Goal: Task Accomplishment & Management: Use online tool/utility

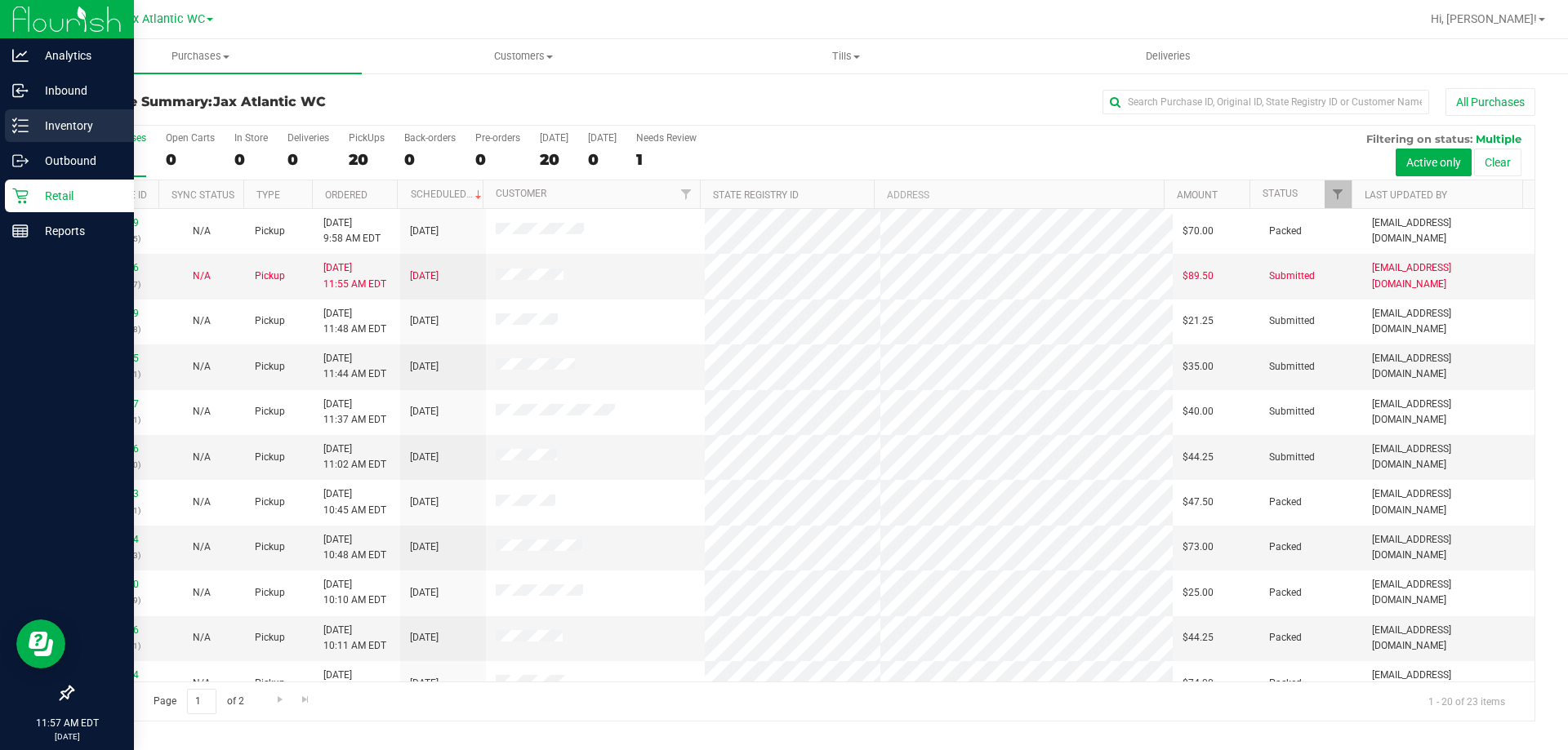
click at [69, 128] on p "Inventory" at bounding box center [78, 126] width 98 height 19
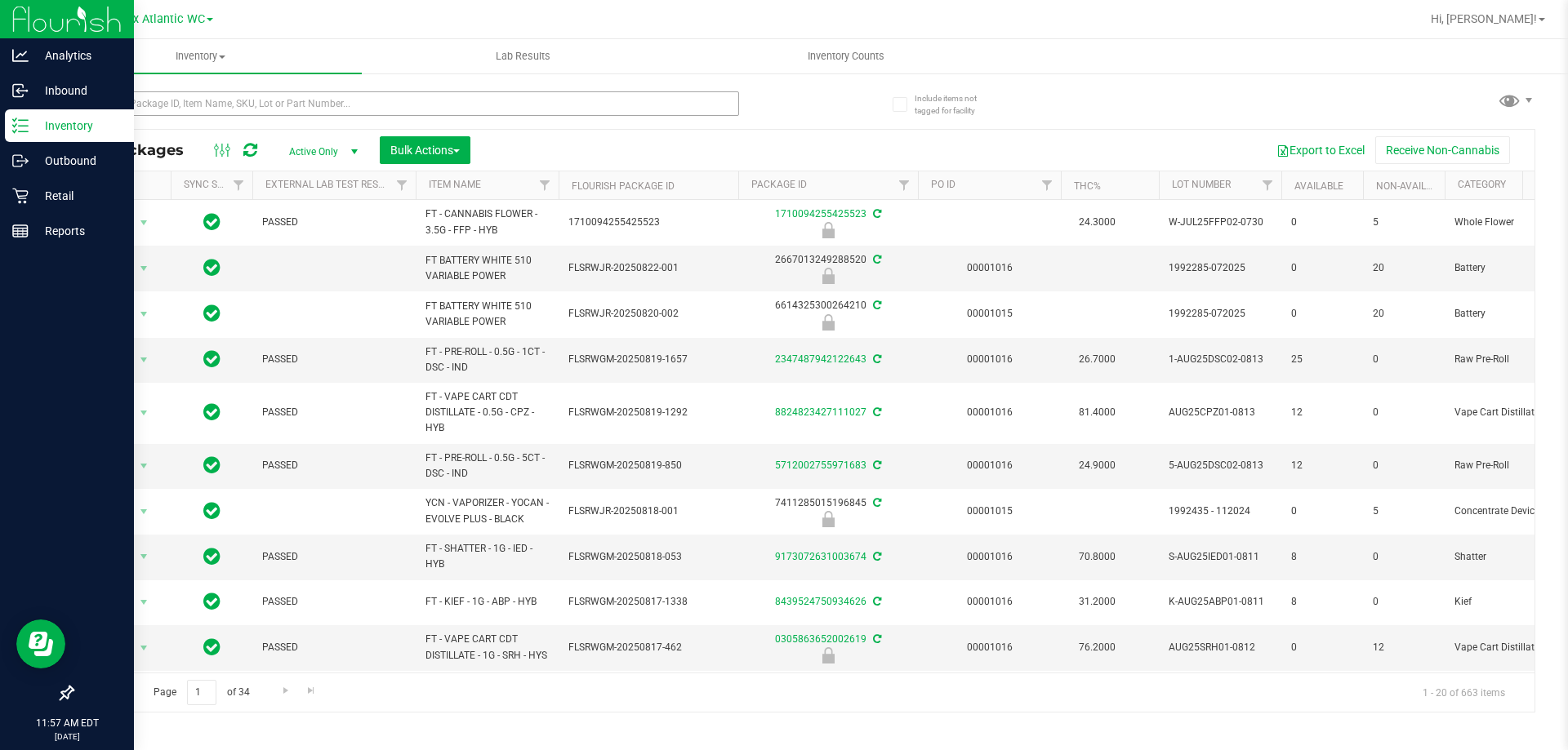
drag, startPoint x: 230, startPoint y: 83, endPoint x: 230, endPoint y: 98, distance: 15.0
click at [230, 90] on div at bounding box center [437, 103] width 732 height 52
click at [232, 108] on input "text" at bounding box center [405, 104] width 667 height 24
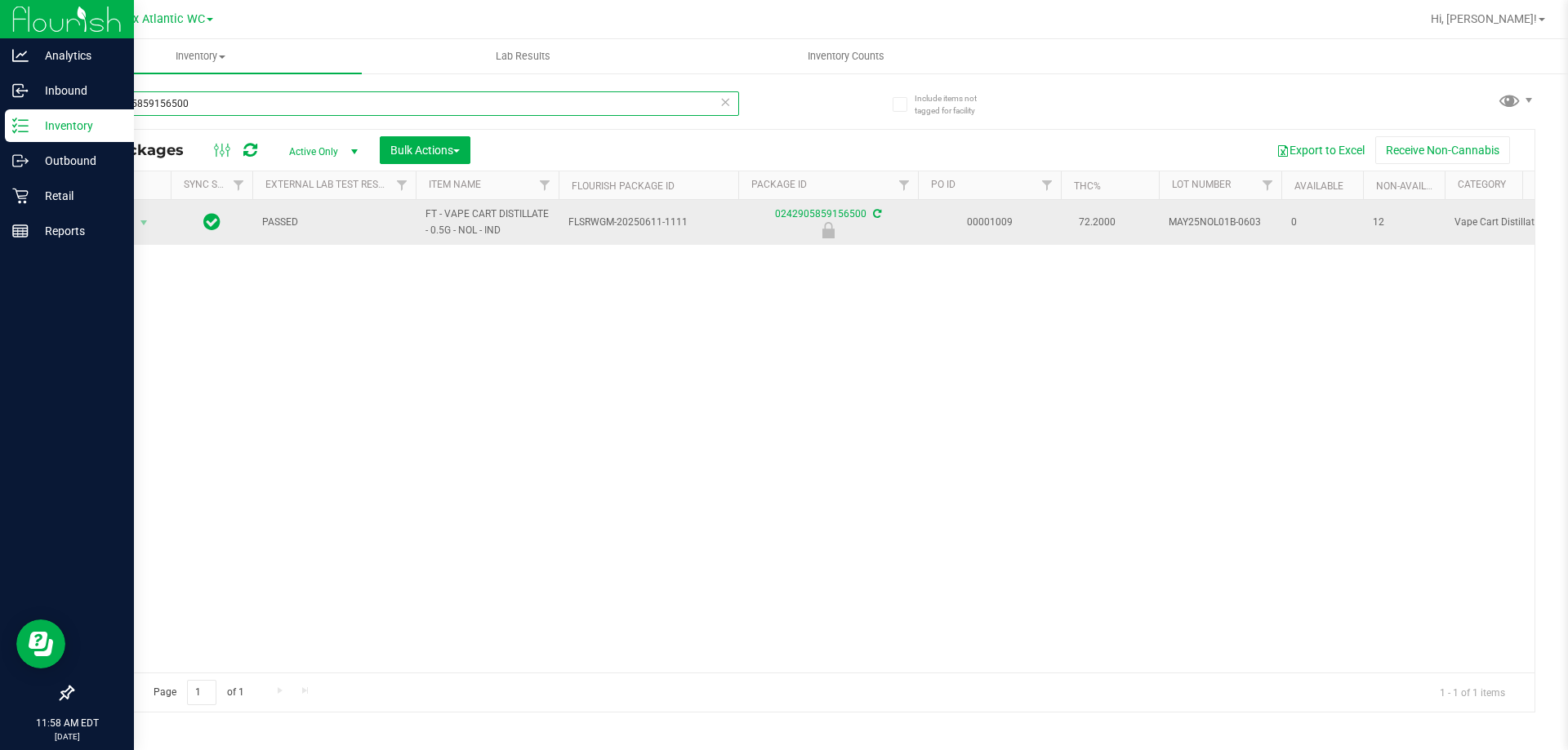
type input "0242905859156500"
click at [114, 229] on span "Action" at bounding box center [111, 223] width 45 height 23
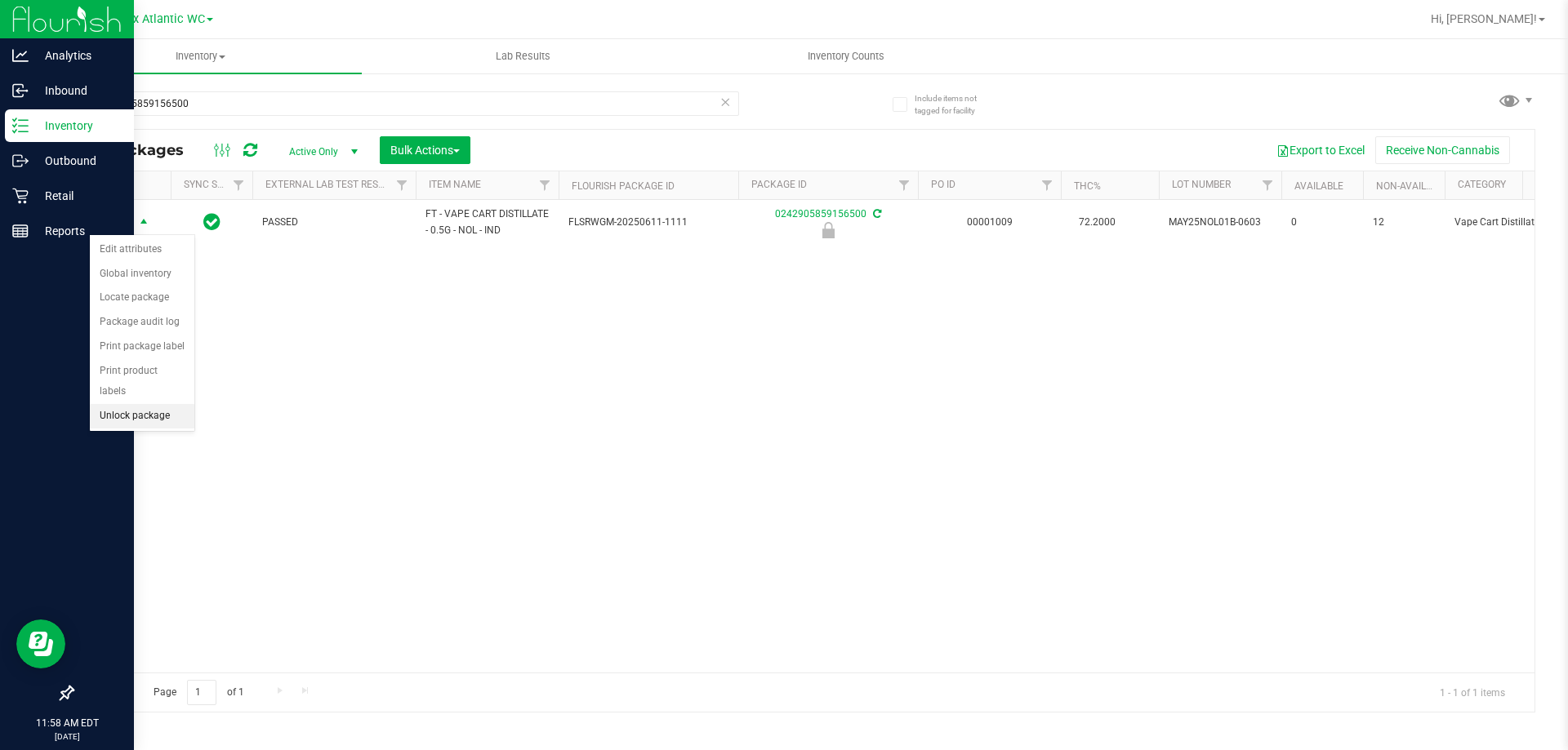
click at [147, 404] on li "Unlock package" at bounding box center [142, 416] width 105 height 24
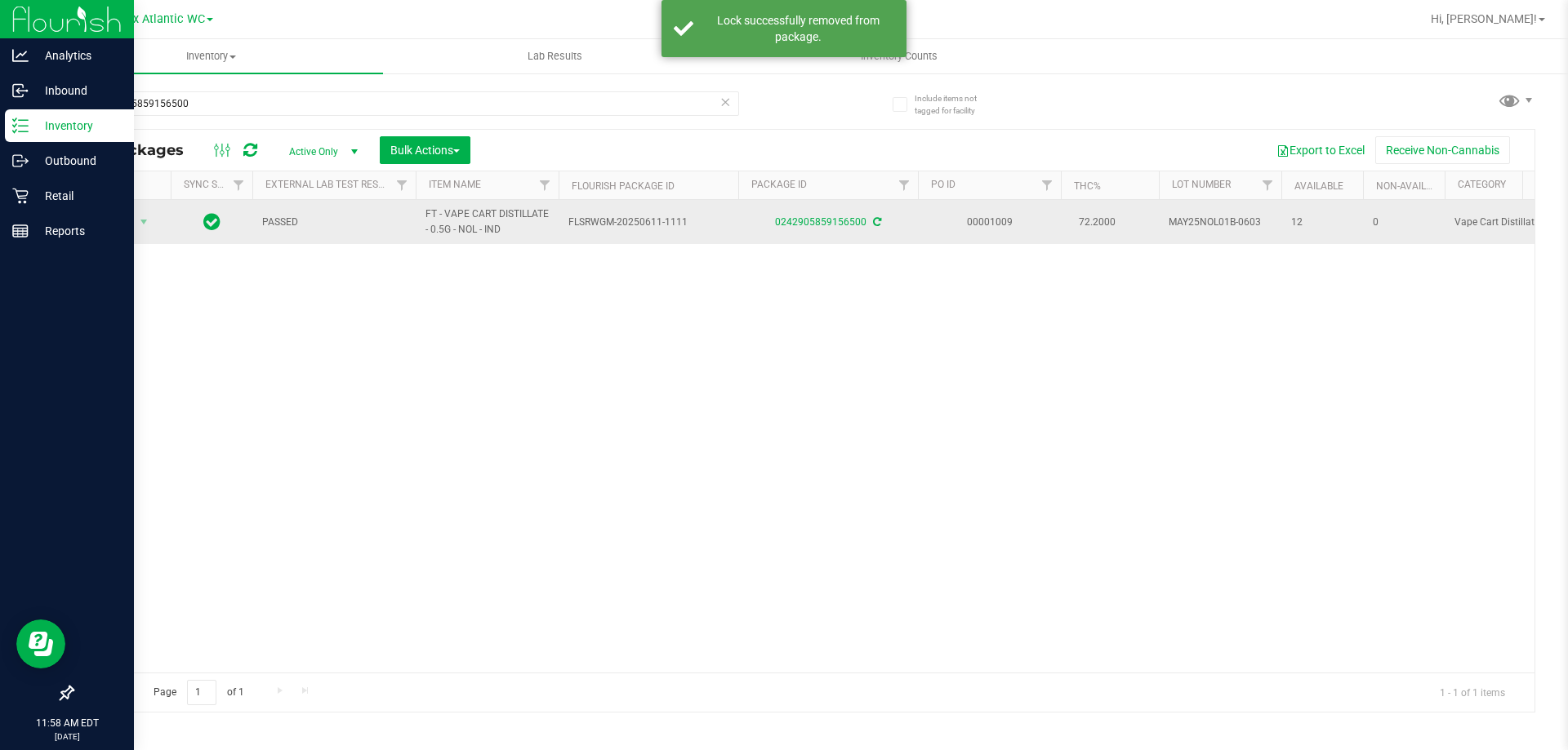
click at [122, 221] on span "Action" at bounding box center [111, 222] width 45 height 23
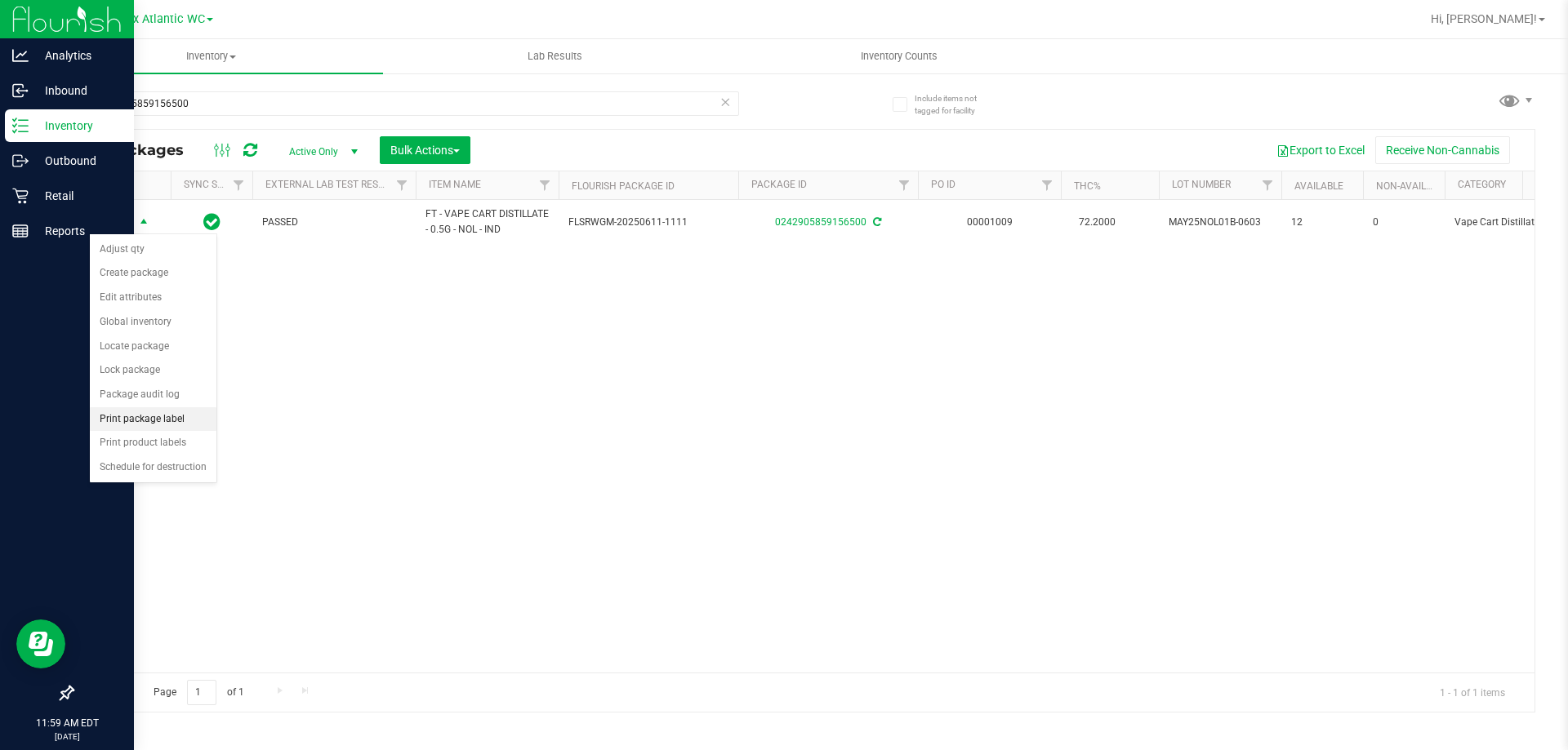
click at [183, 414] on li "Print package label" at bounding box center [153, 420] width 127 height 24
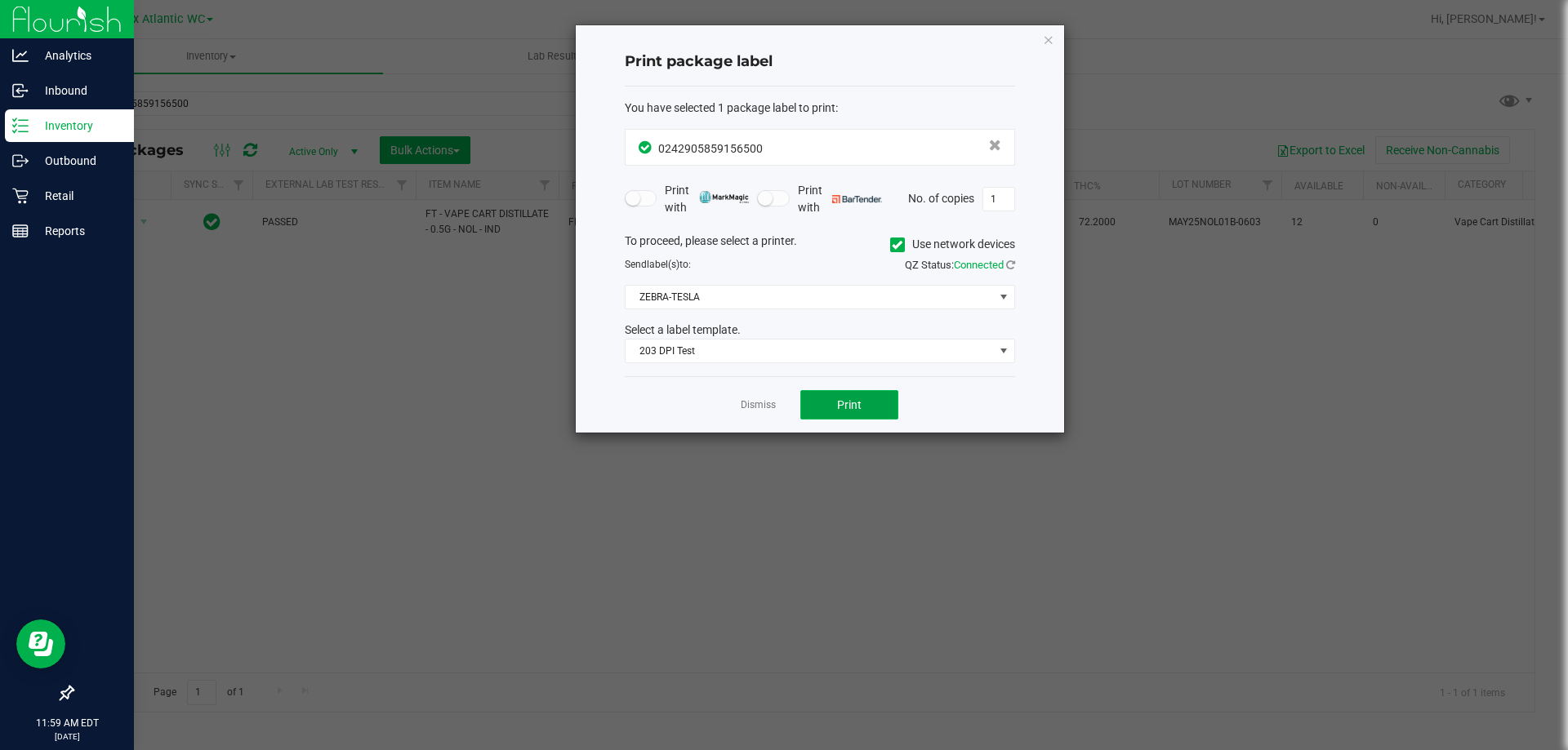
click at [838, 409] on span "Print" at bounding box center [849, 404] width 24 height 13
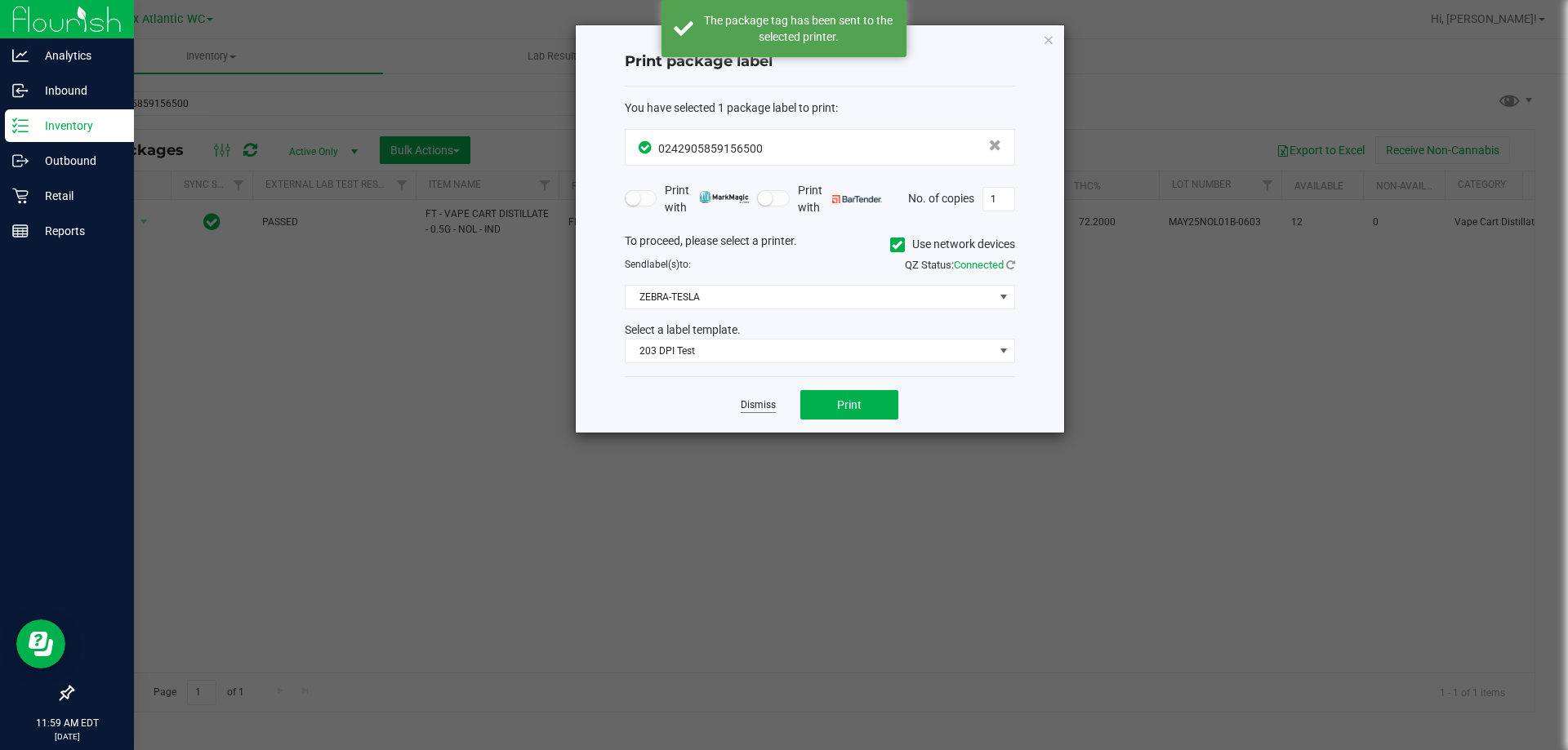
click at [751, 404] on link "Dismiss" at bounding box center [758, 405] width 35 height 14
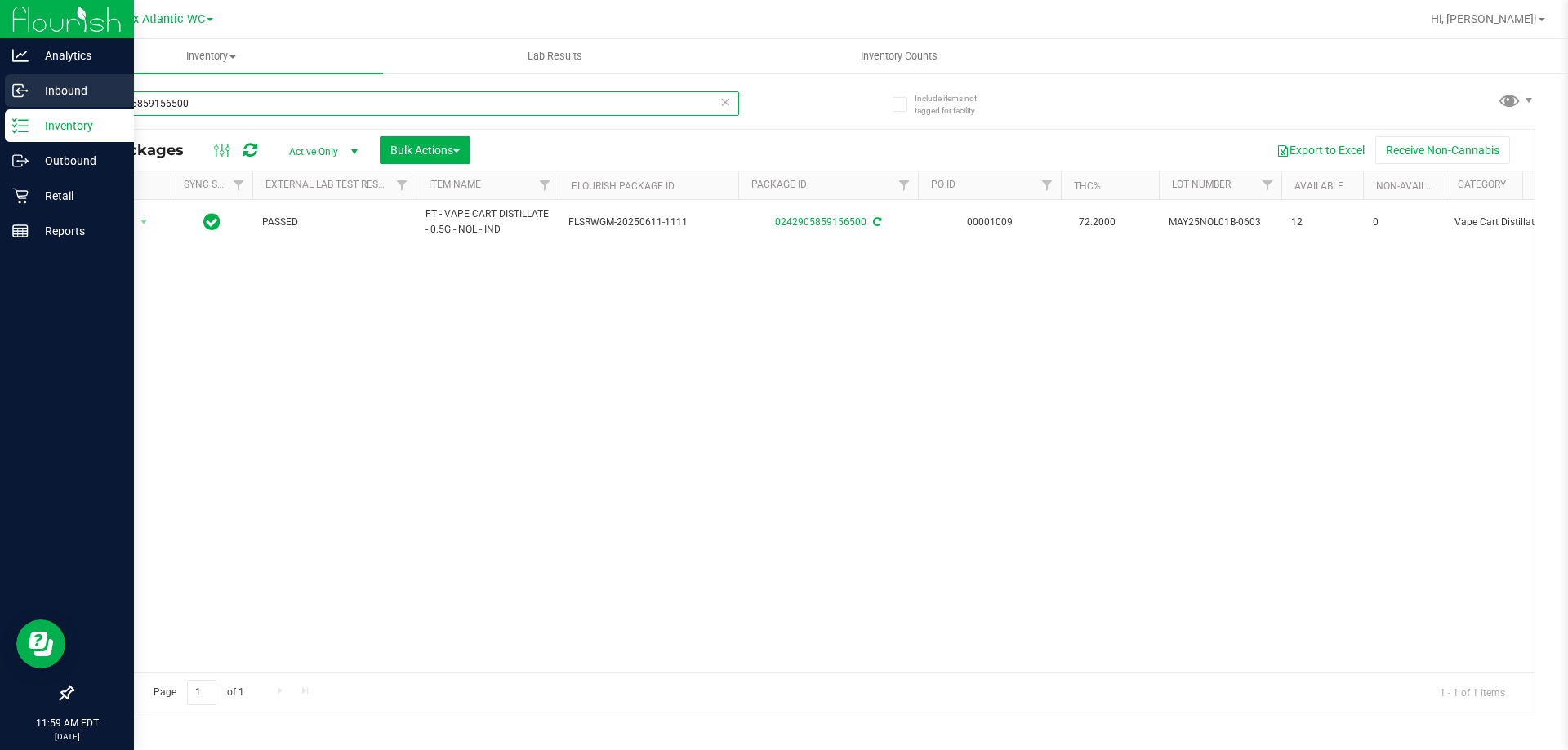
drag, startPoint x: 227, startPoint y: 109, endPoint x: 0, endPoint y: 94, distance: 227.5
click at [0, 90] on div "Analytics Inbound Inventory Outbound Retail Reports 11:59 AM EDT [DATE] 08/25 J…" at bounding box center [784, 375] width 1568 height 750
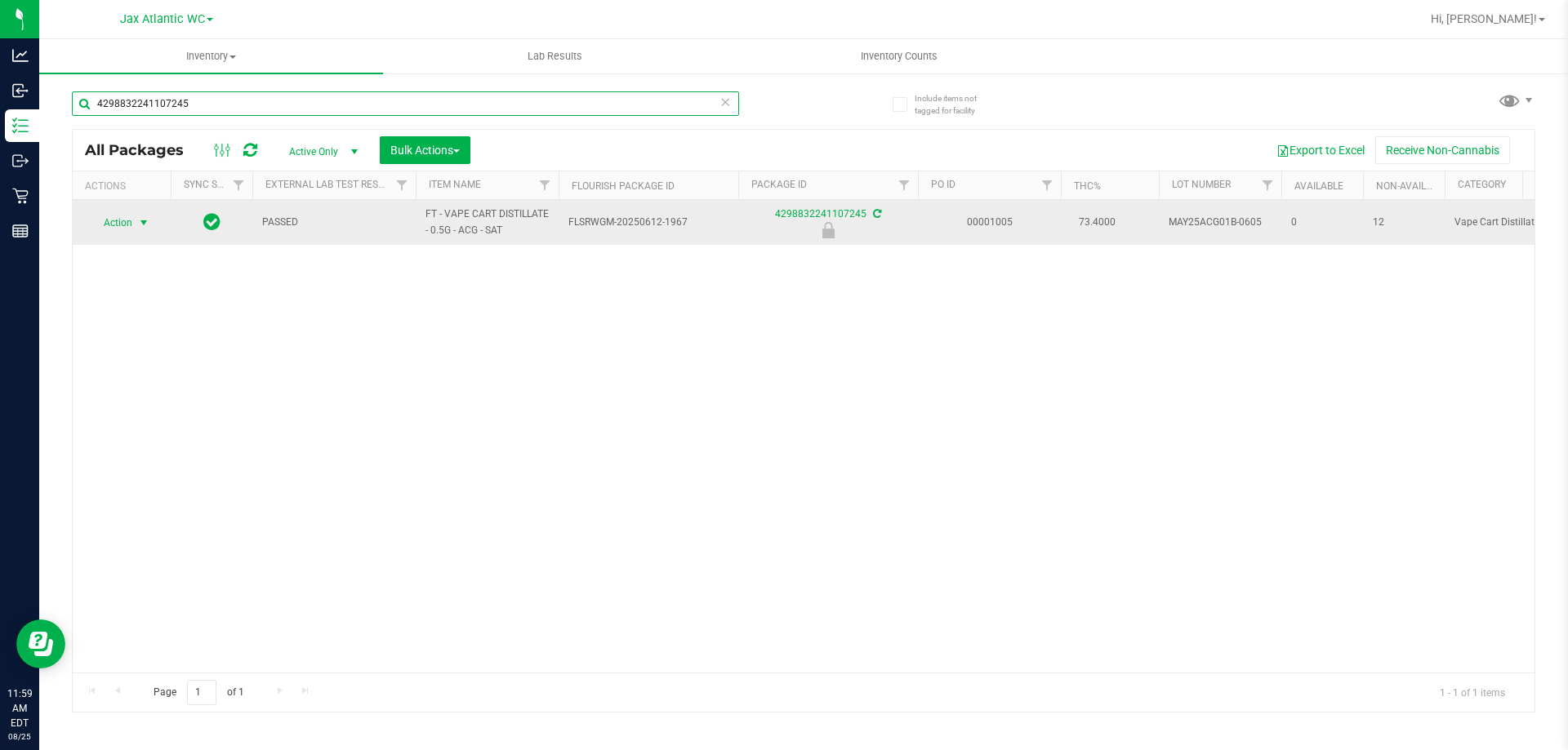
type input "4298832241107245"
click at [115, 225] on span "Action" at bounding box center [111, 223] width 45 height 23
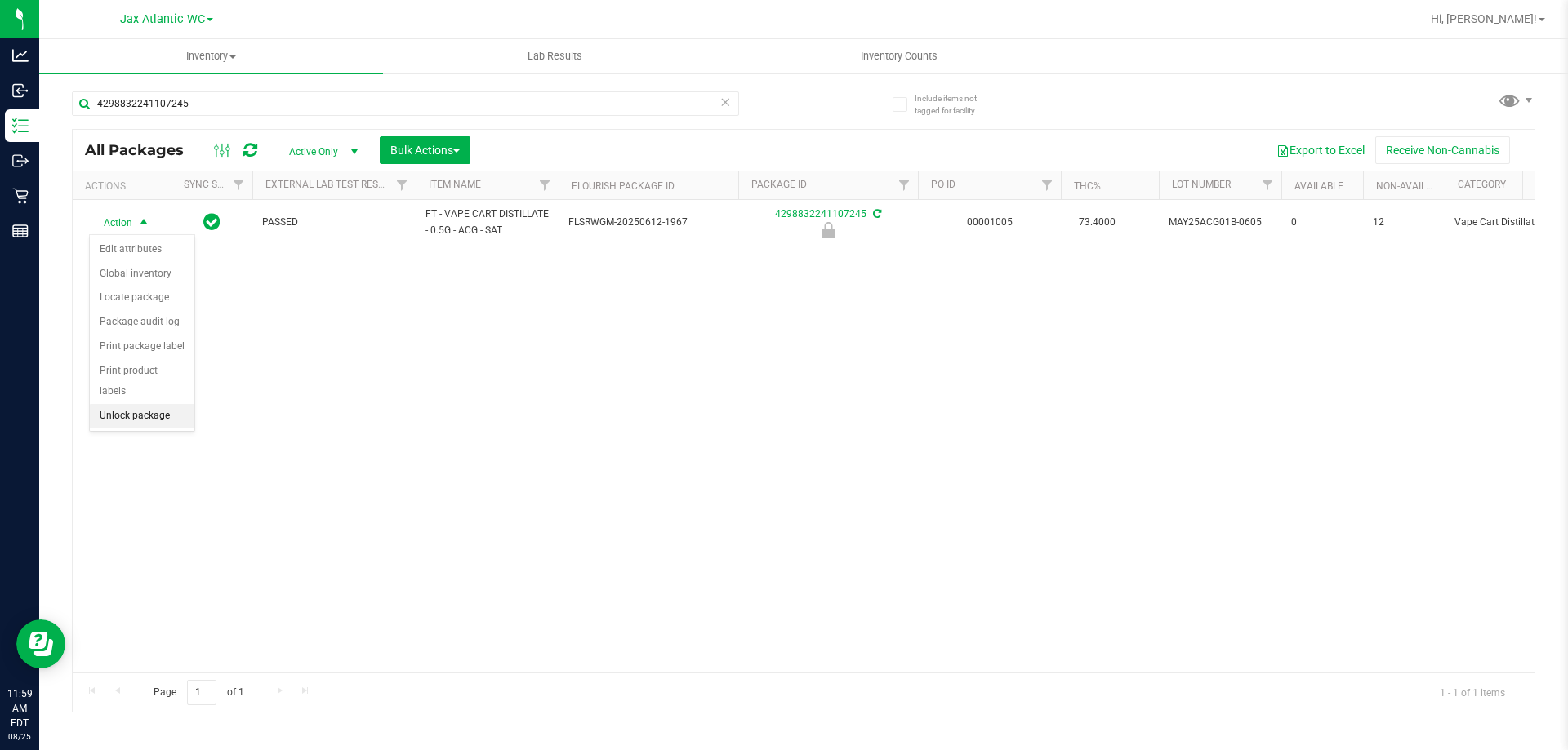
click at [127, 404] on li "Unlock package" at bounding box center [142, 416] width 105 height 24
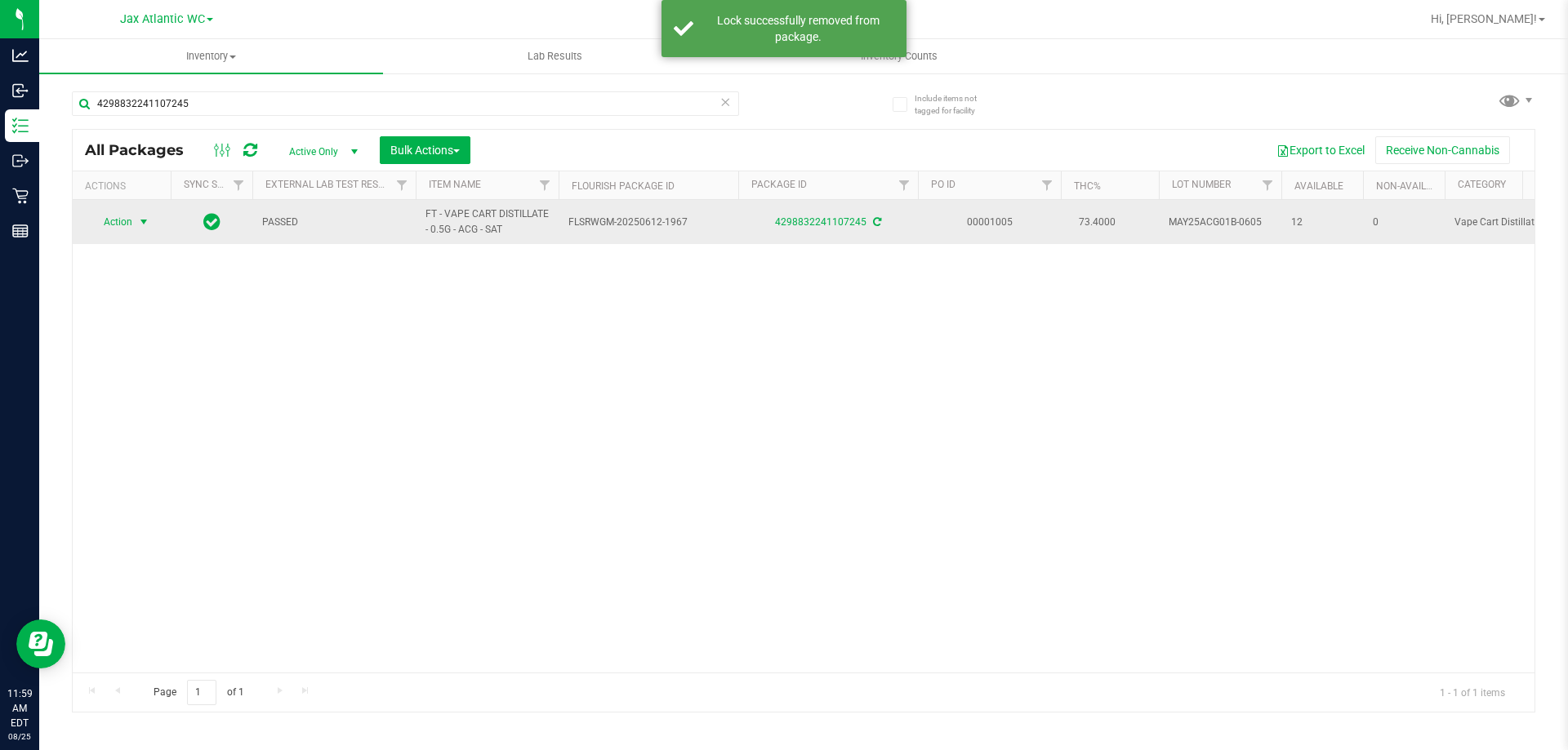
click at [131, 222] on span "Action" at bounding box center [111, 222] width 45 height 23
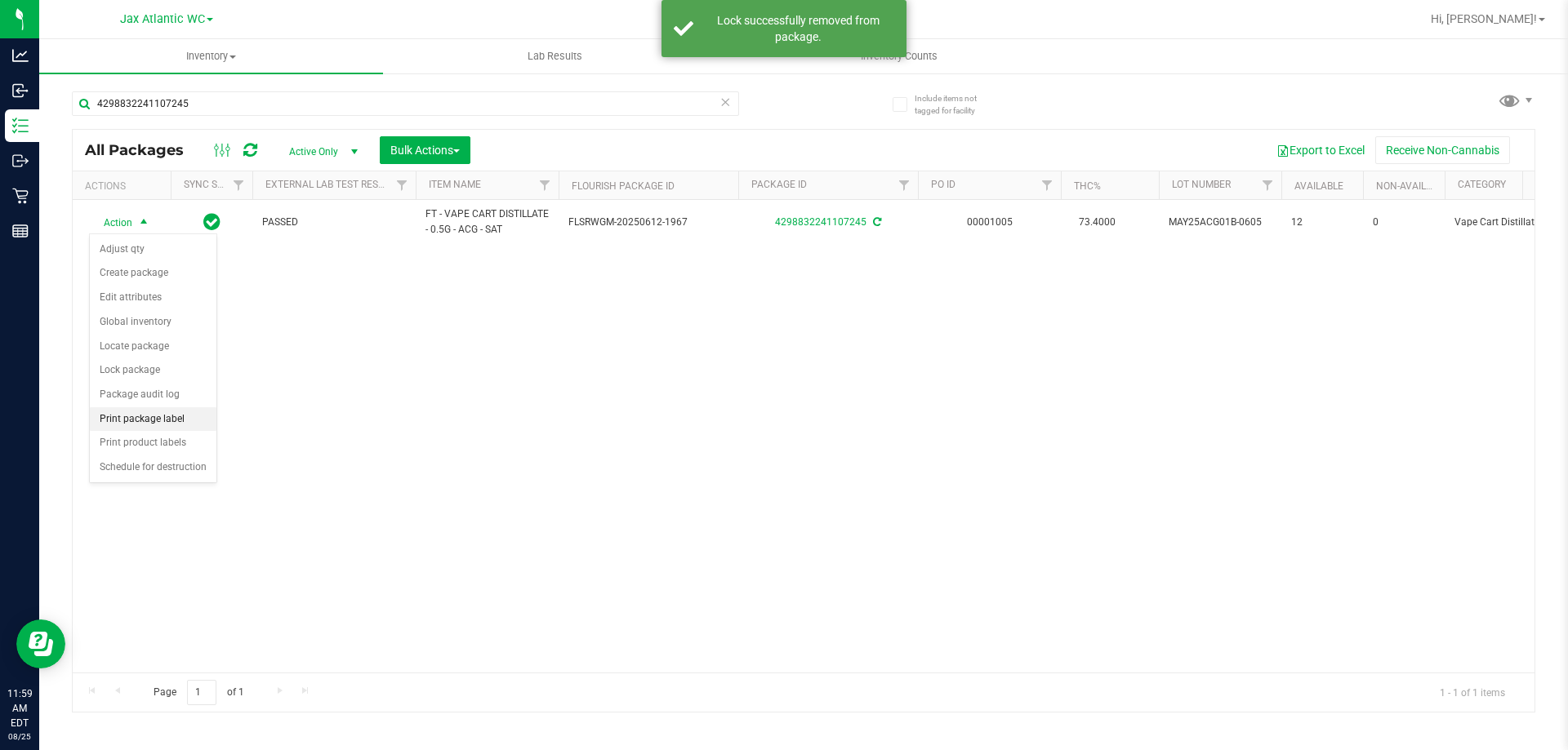
click at [170, 411] on li "Print package label" at bounding box center [153, 420] width 127 height 24
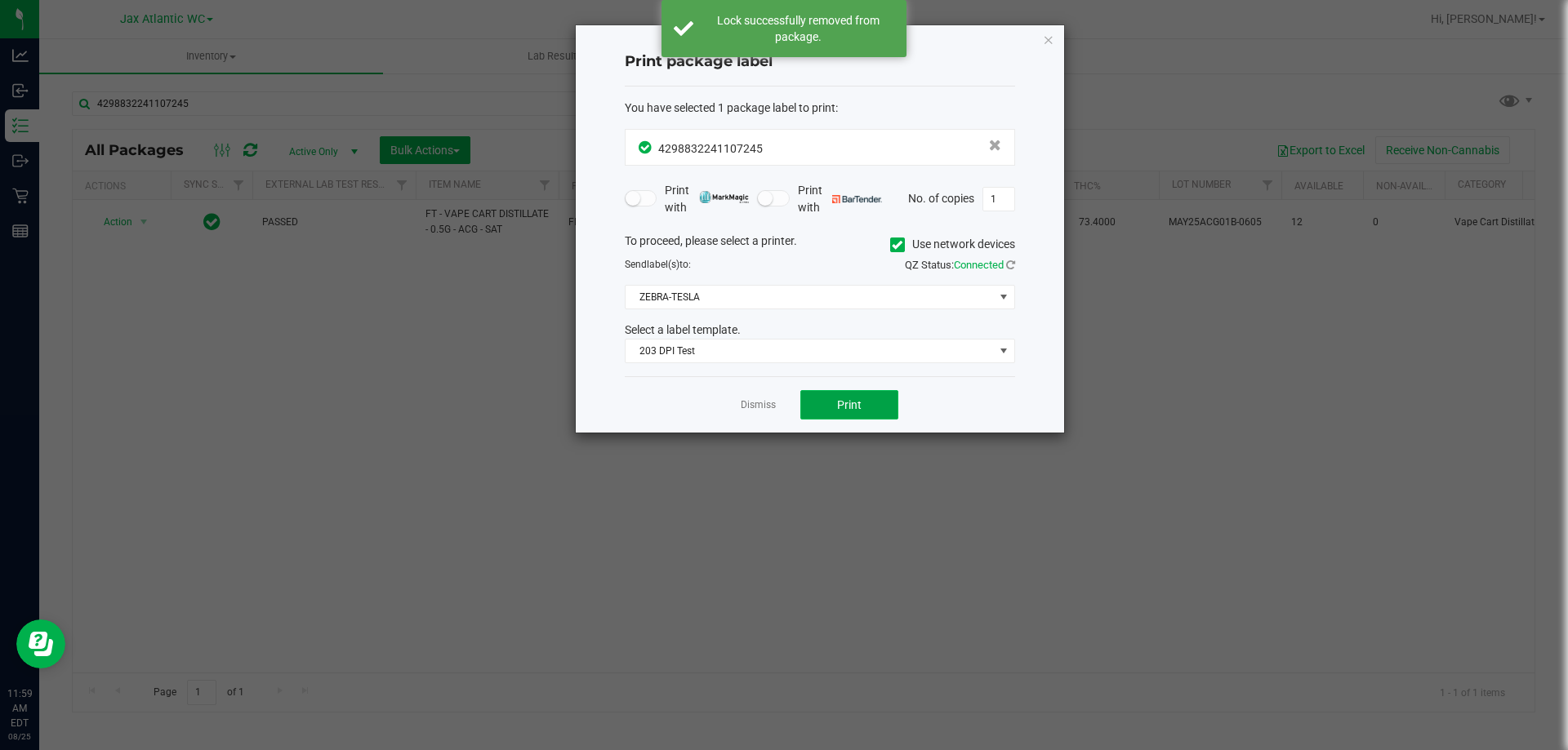
click at [832, 397] on button "Print" at bounding box center [849, 405] width 98 height 30
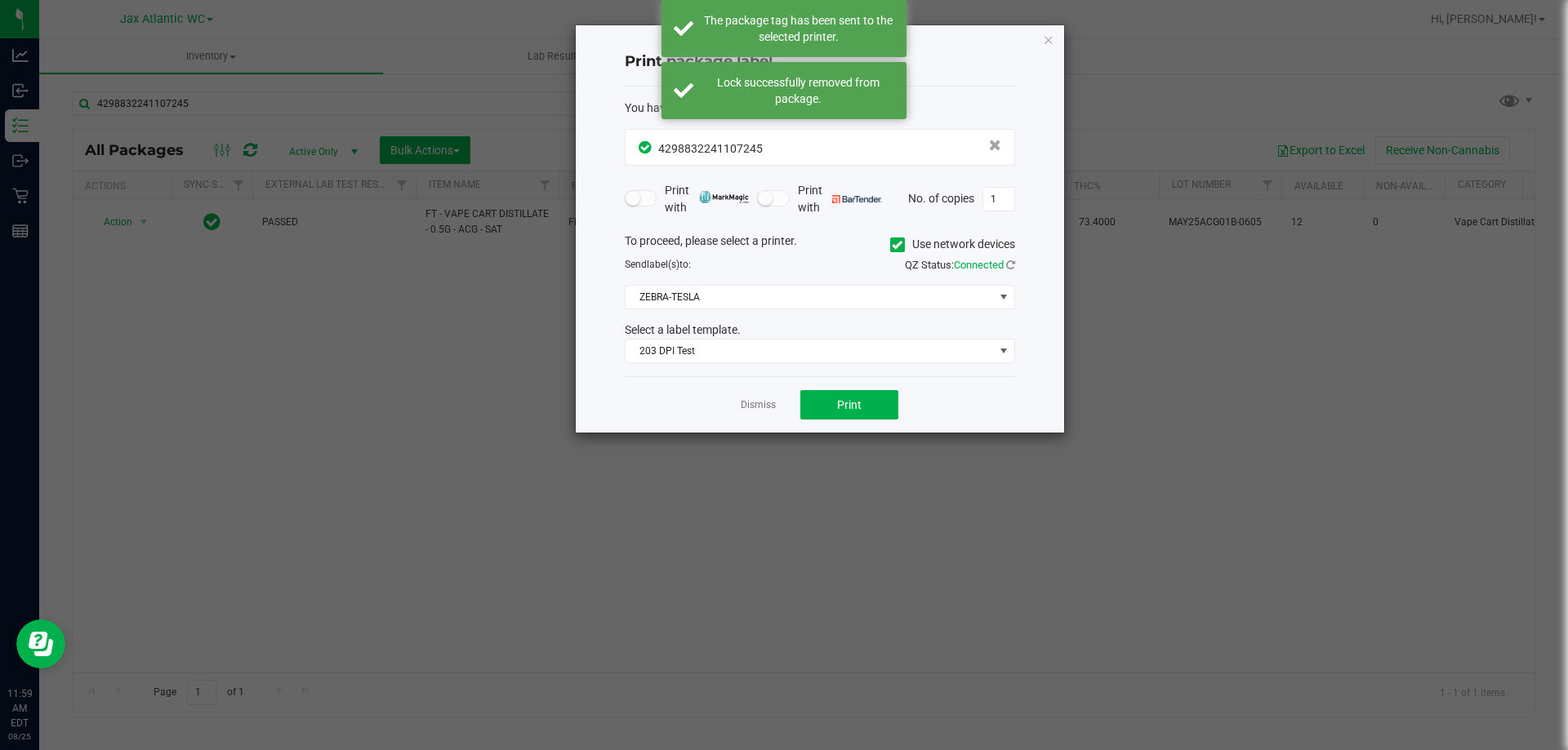
click at [751, 404] on link "Dismiss" at bounding box center [758, 405] width 35 height 14
